Goal: Communication & Community: Share content

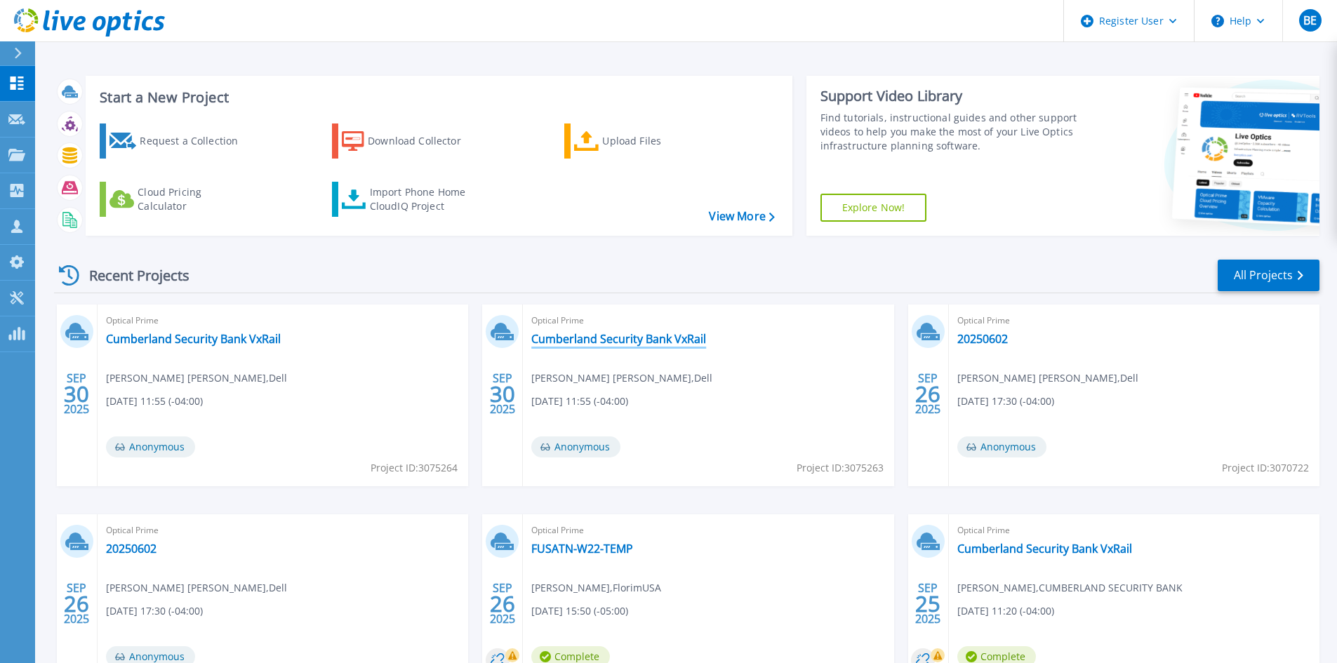
scroll to position [70, 0]
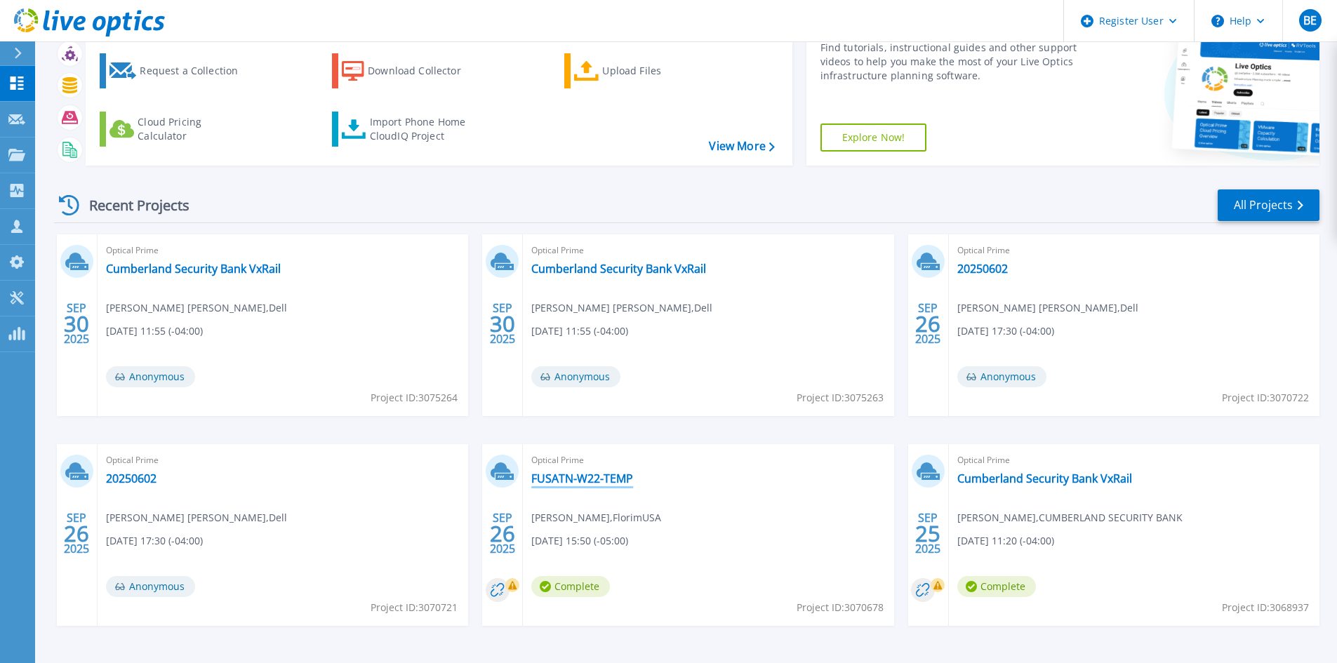
click at [627, 476] on link "FUSATN-W22-TEMP" at bounding box center [582, 479] width 102 height 14
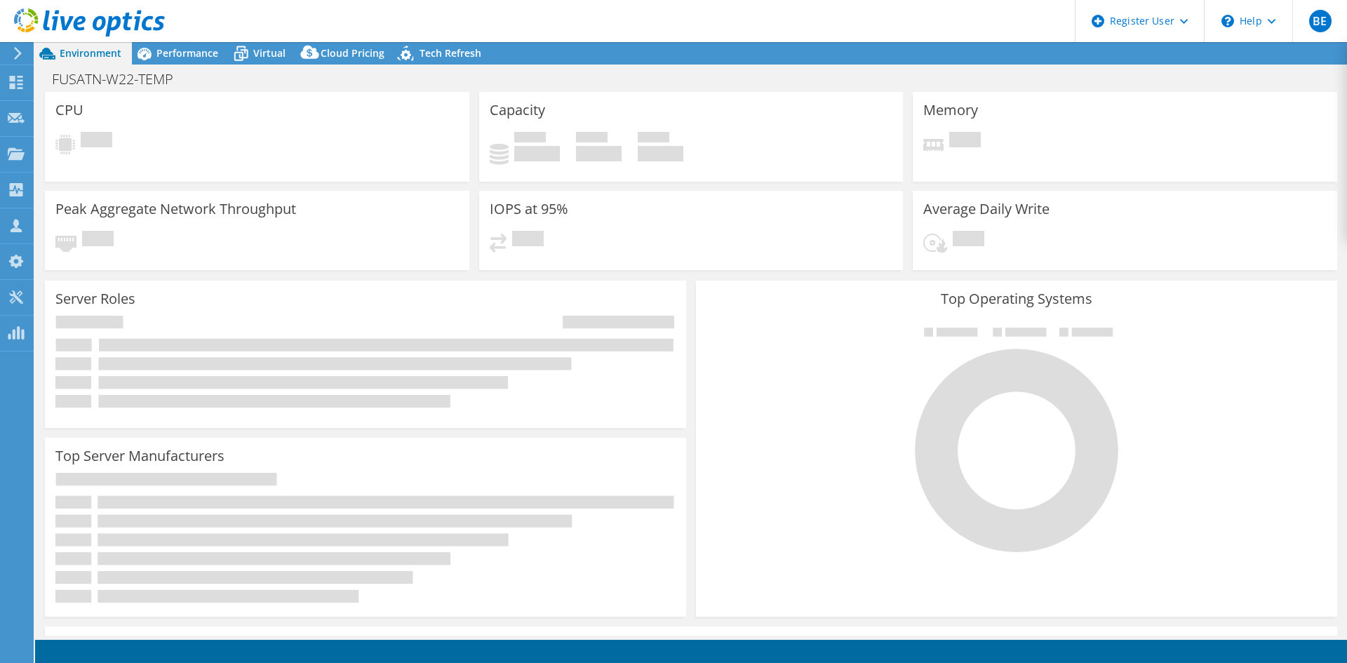
select select "USD"
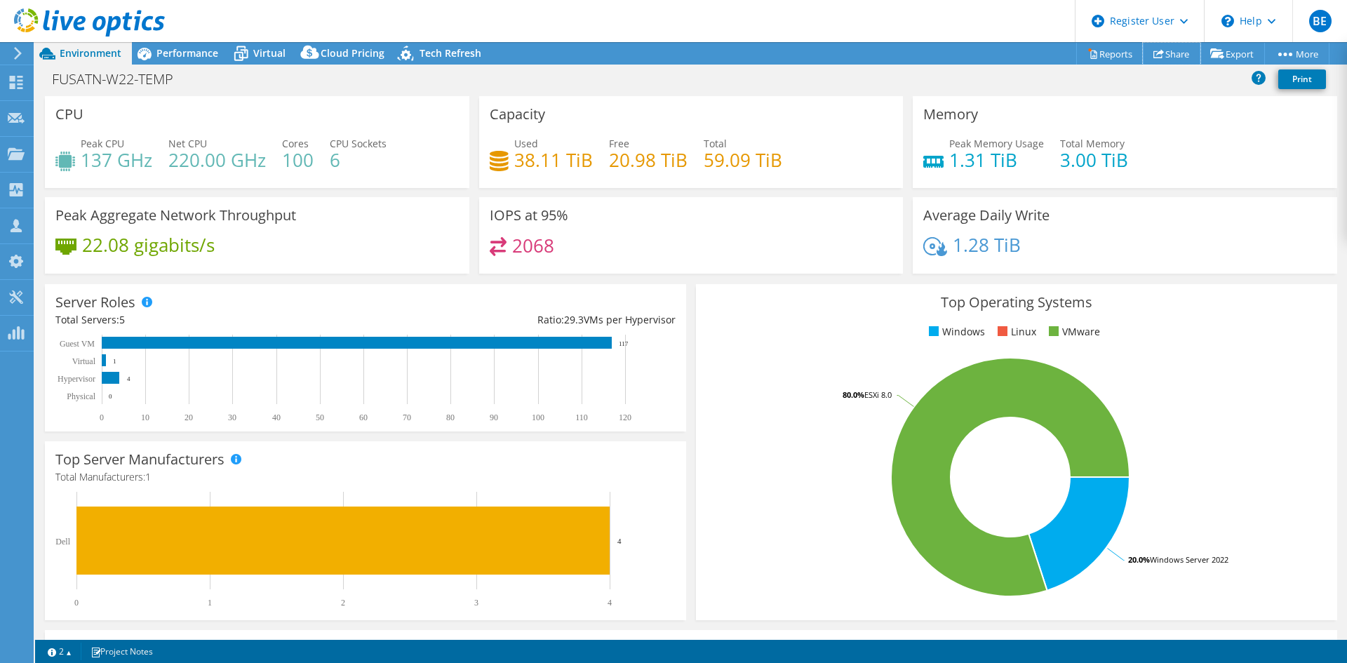
click at [1170, 51] on link "Share" at bounding box center [1172, 54] width 58 height 22
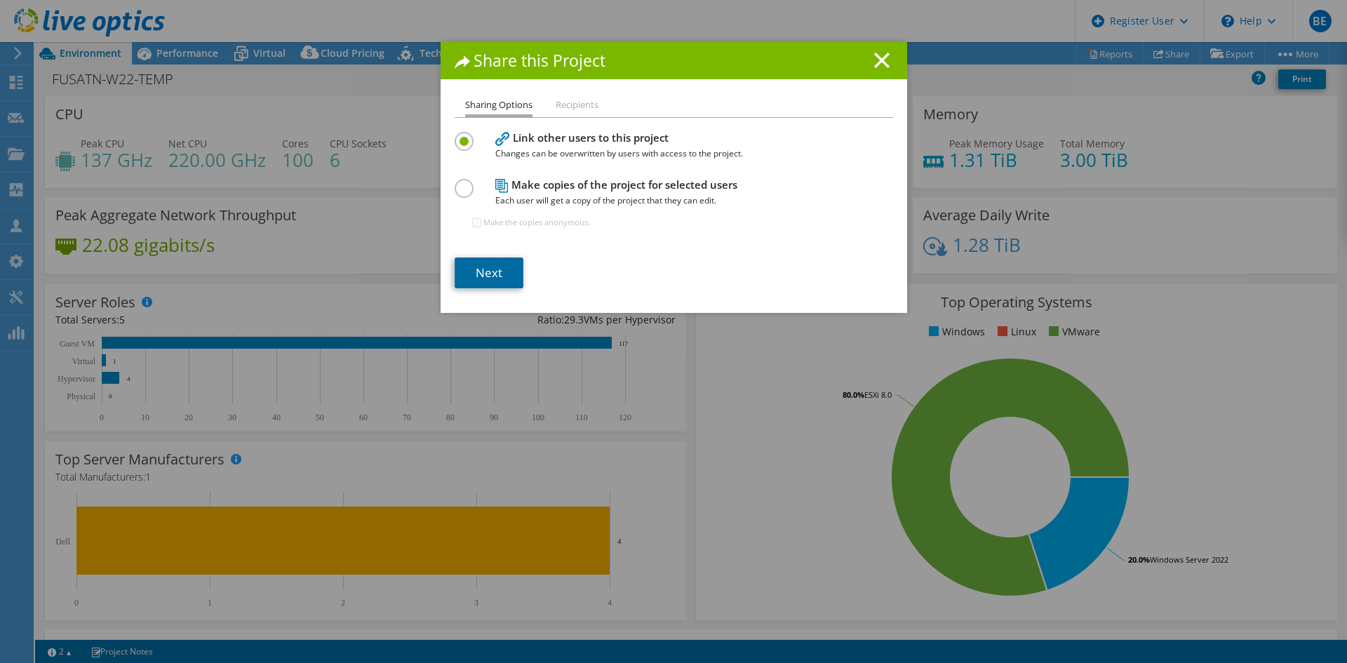
click at [507, 277] on link "Next" at bounding box center [489, 273] width 69 height 31
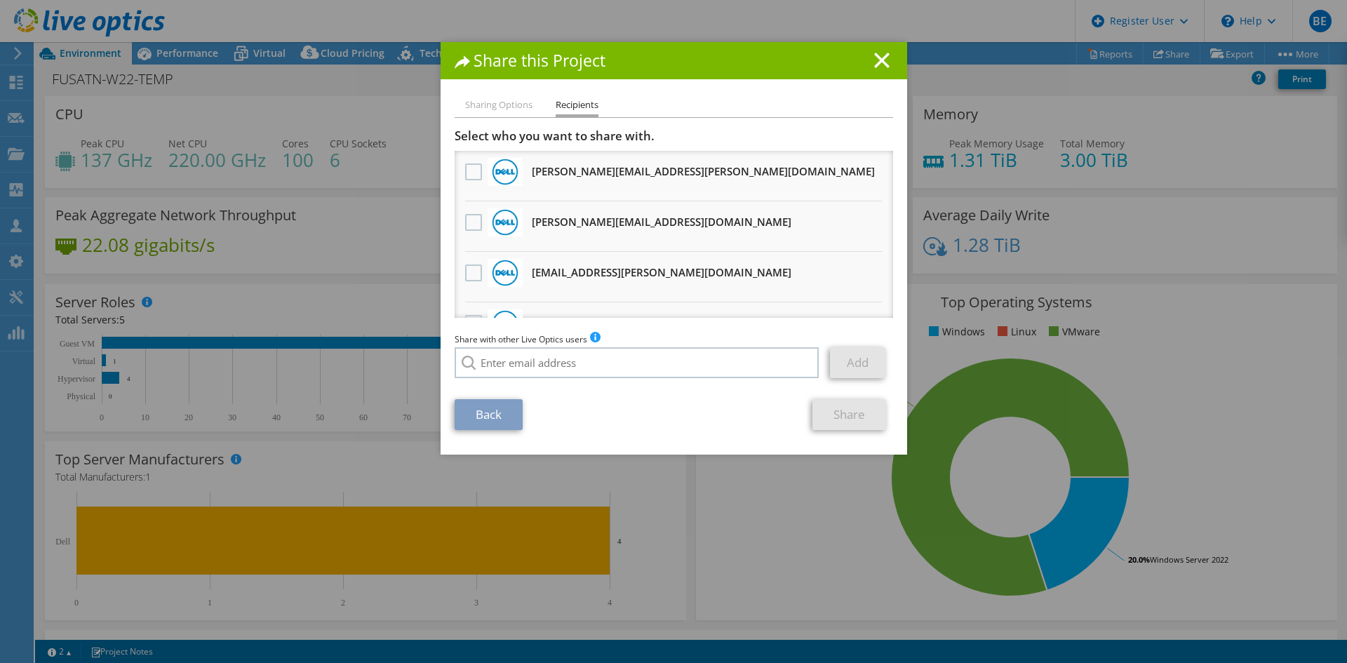
scroll to position [1298, 0]
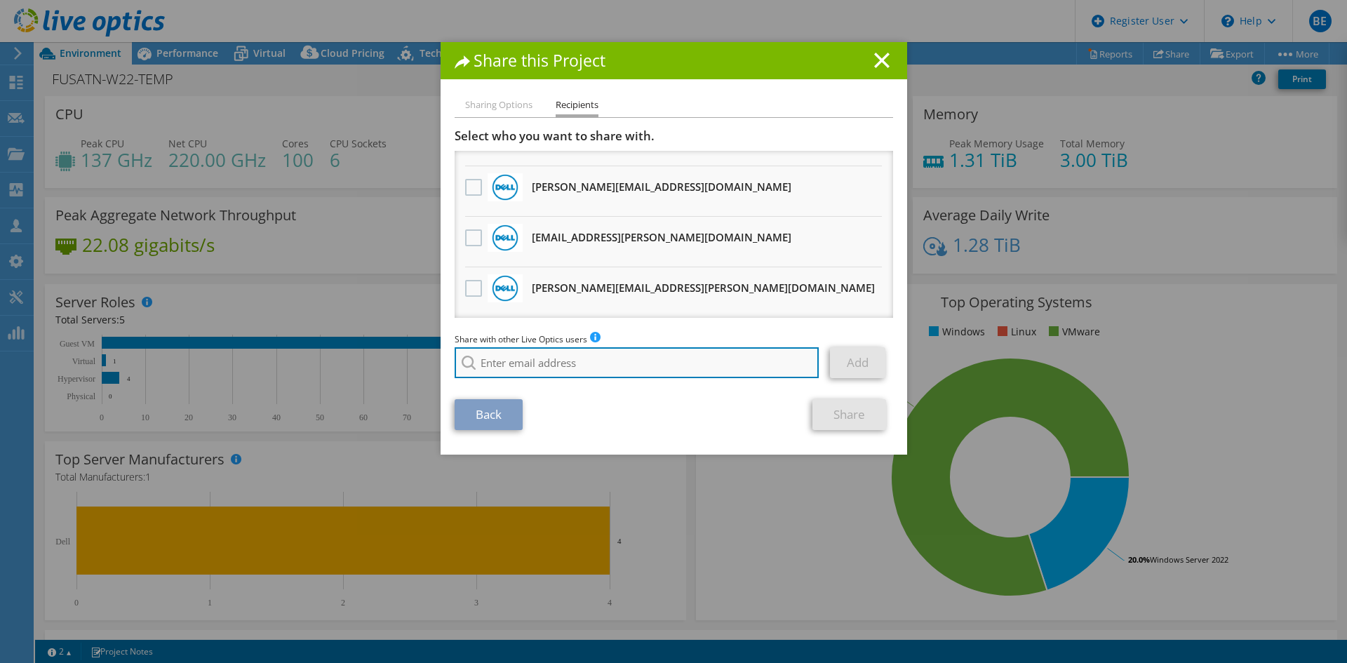
click at [556, 354] on input "search" at bounding box center [637, 362] width 365 height 31
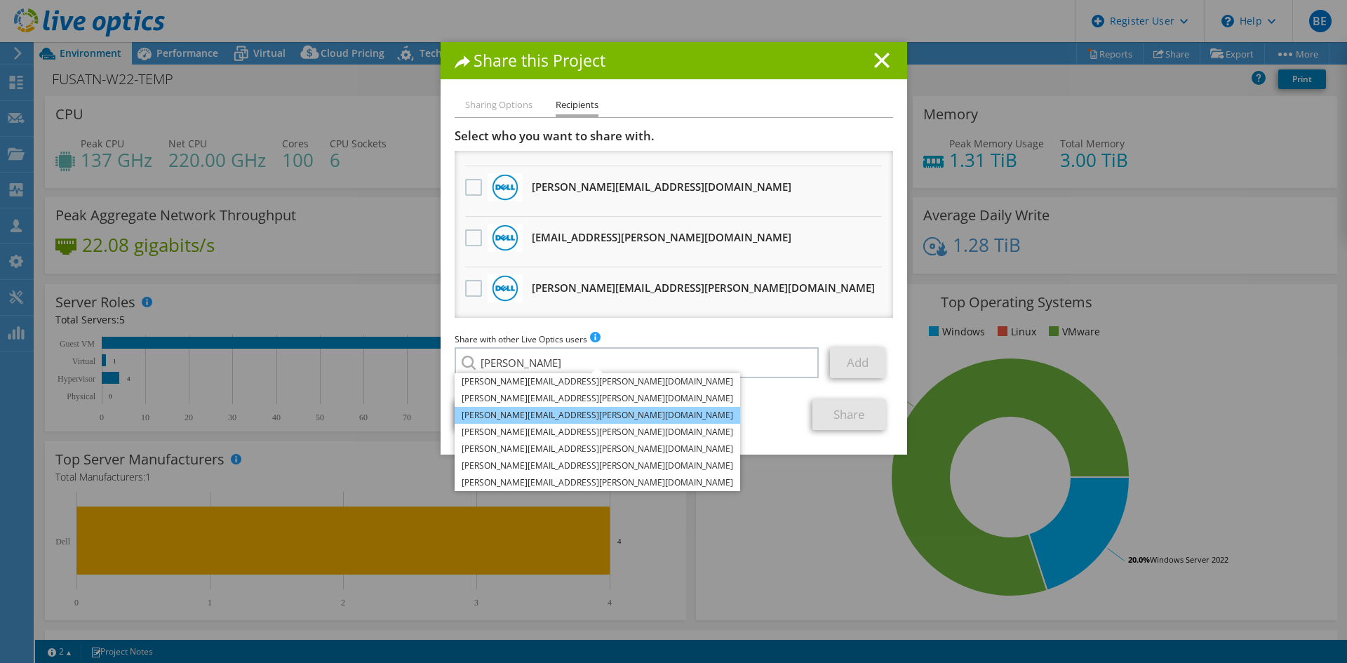
click at [548, 415] on li "[PERSON_NAME][EMAIL_ADDRESS][PERSON_NAME][DOMAIN_NAME]" at bounding box center [598, 415] width 286 height 17
type input "[PERSON_NAME][EMAIL_ADDRESS][PERSON_NAME][DOMAIN_NAME]"
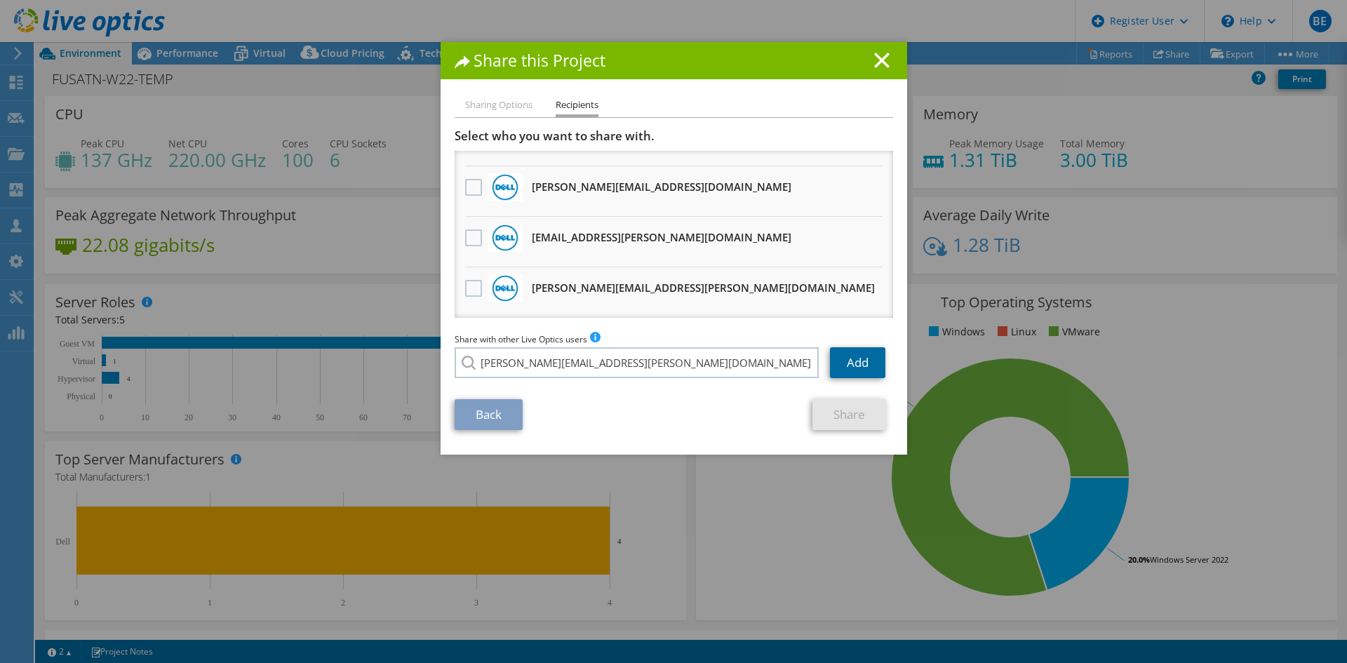
click at [858, 352] on link "Add" at bounding box center [857, 362] width 55 height 31
click at [851, 418] on link "Share" at bounding box center [850, 414] width 74 height 31
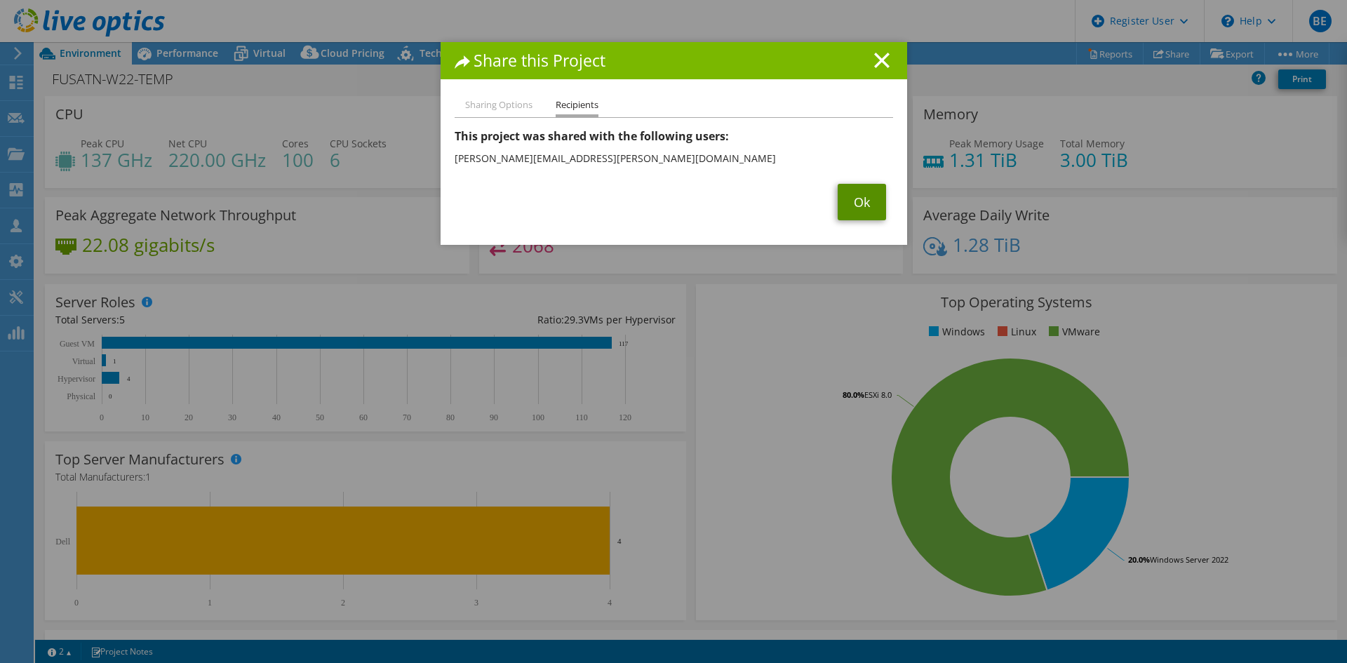
click at [867, 203] on link "Ok" at bounding box center [862, 202] width 48 height 36
